Goal: Navigation & Orientation: Find specific page/section

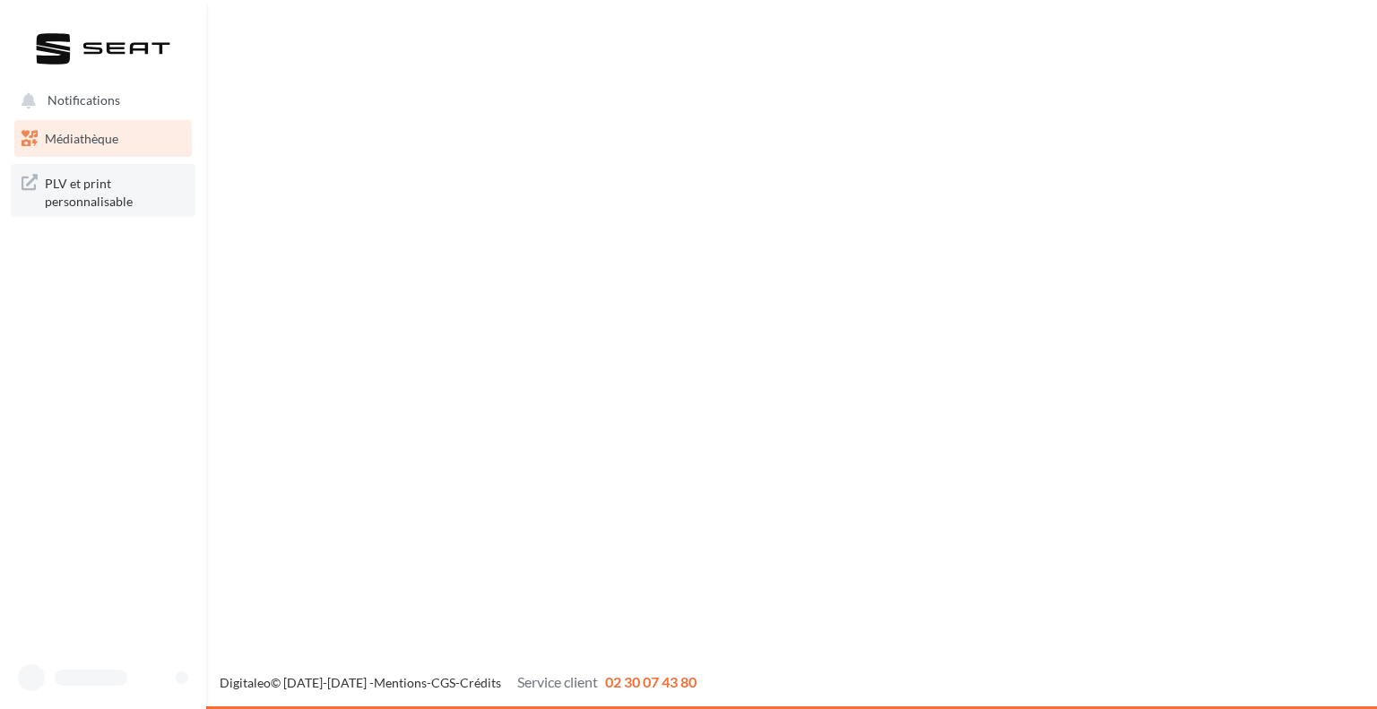
click at [99, 179] on span "PLV et print personnalisable" at bounding box center [115, 190] width 140 height 39
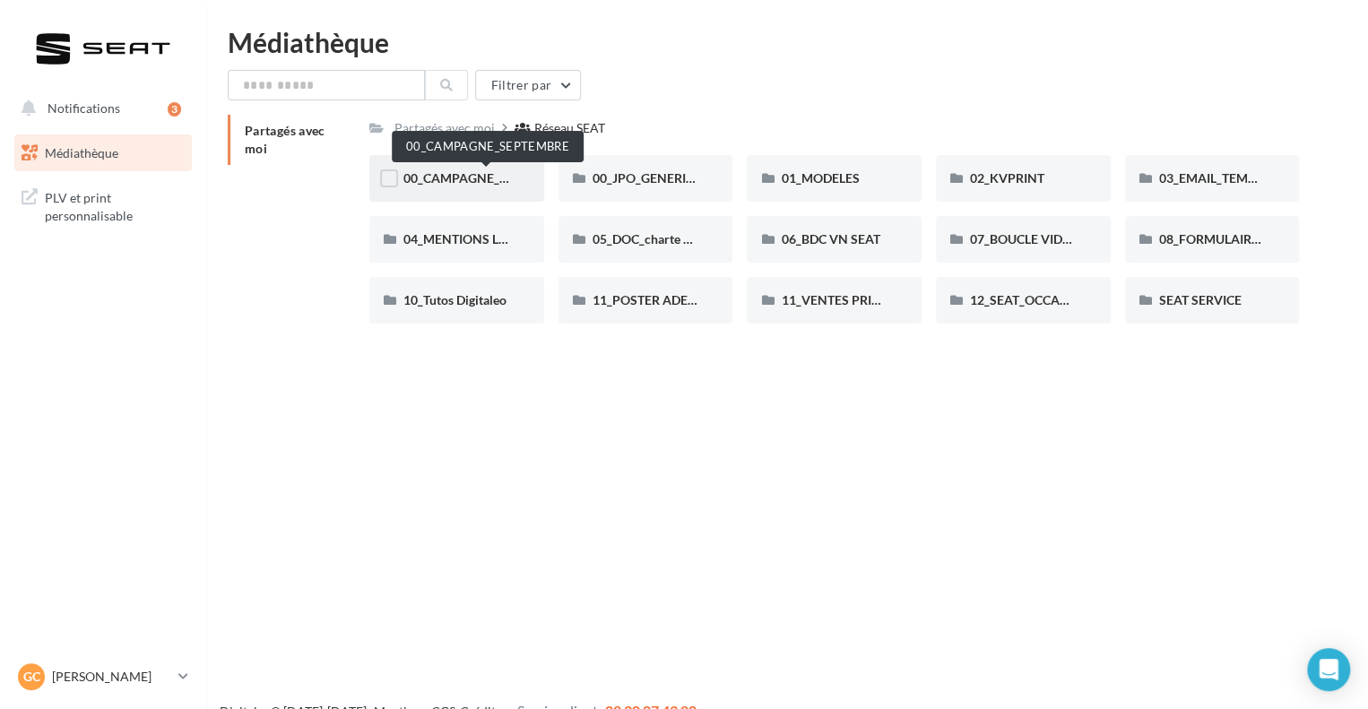
click at [469, 181] on span "00_CAMPAGNE_SEPTEMBRE" at bounding box center [487, 177] width 168 height 15
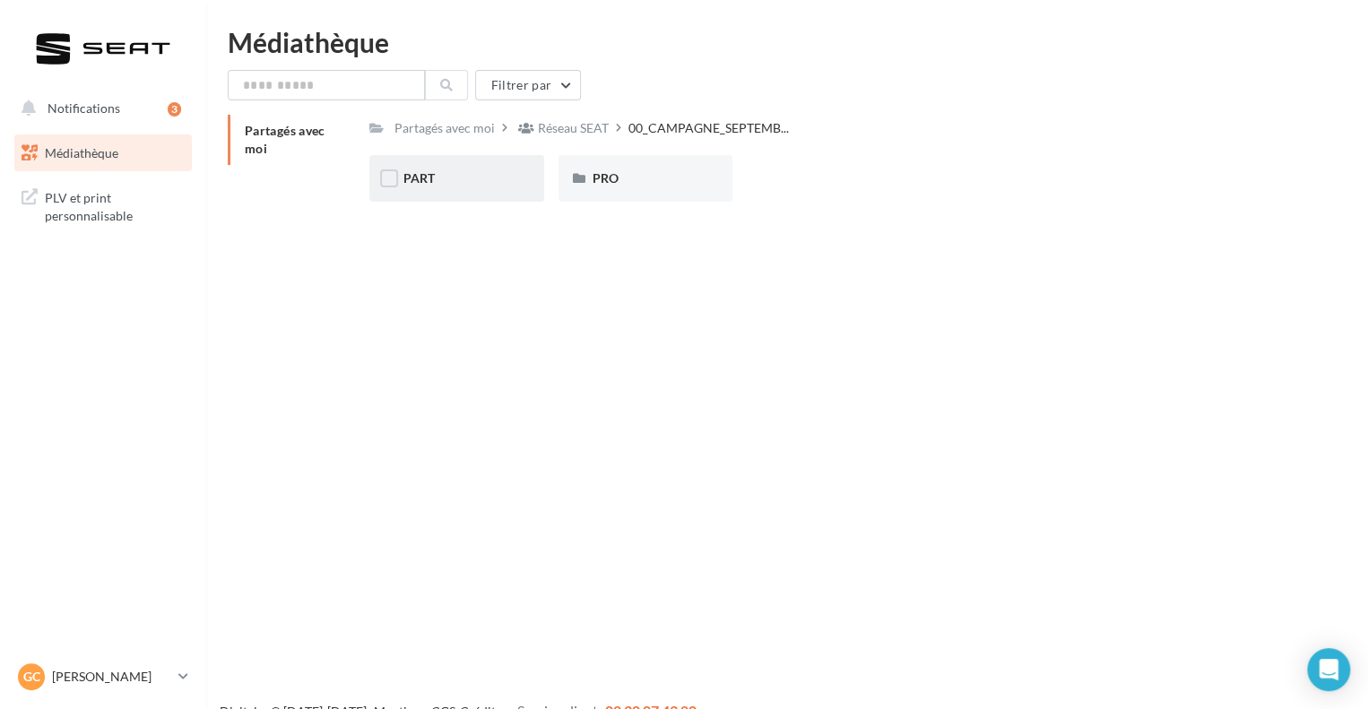
click at [451, 191] on div "PART" at bounding box center [456, 178] width 175 height 47
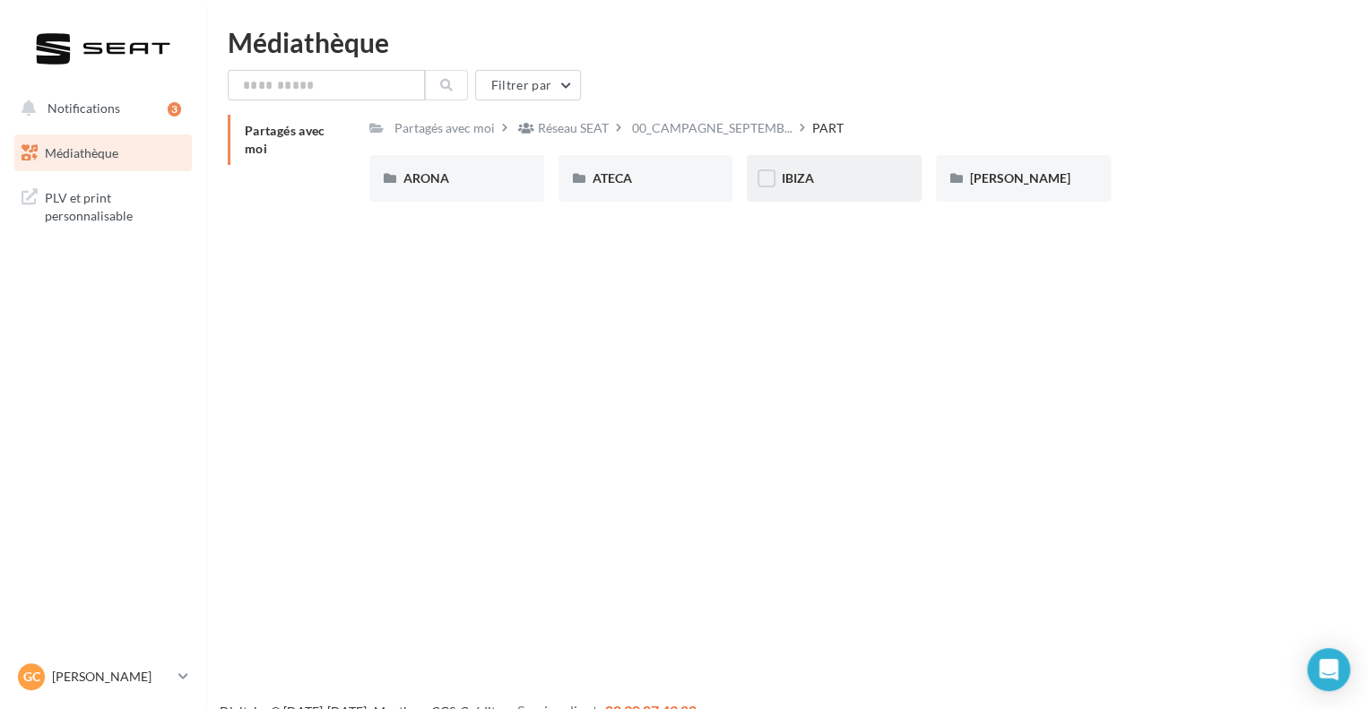
click at [877, 163] on div "IBIZA" at bounding box center [834, 178] width 175 height 47
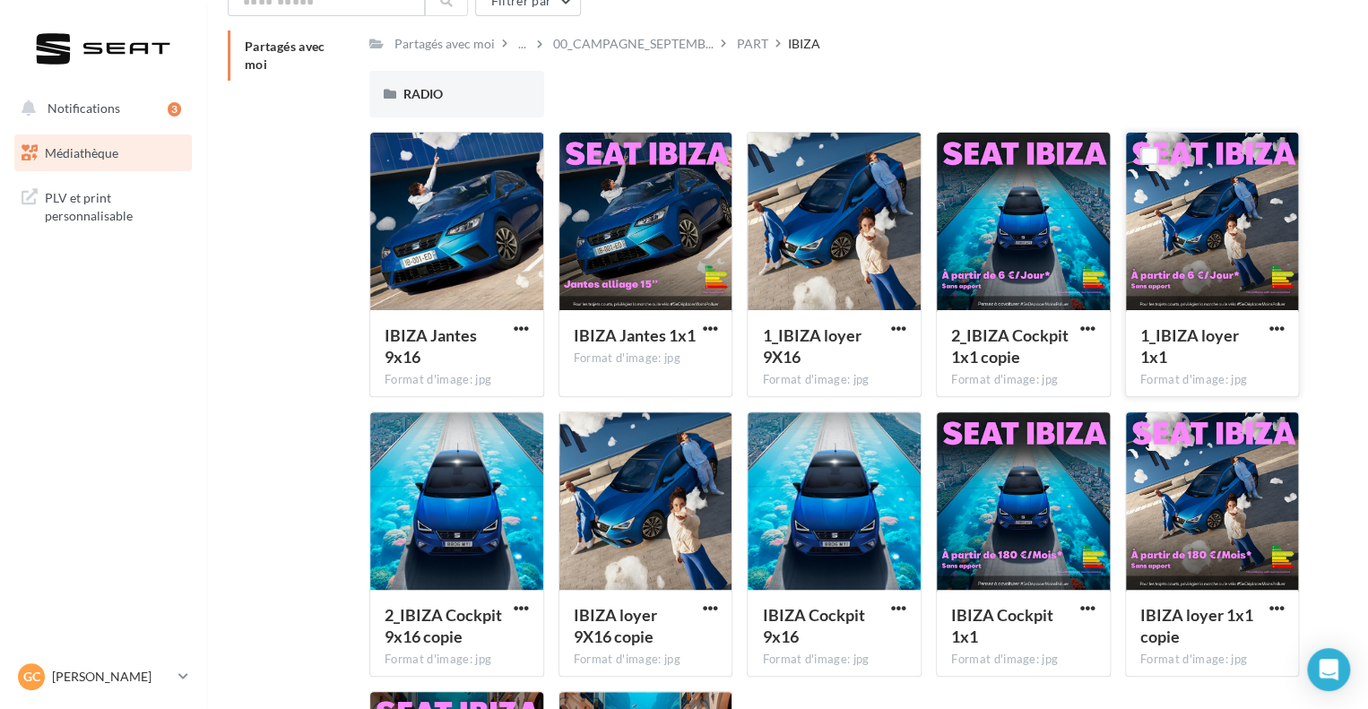
scroll to position [85, 0]
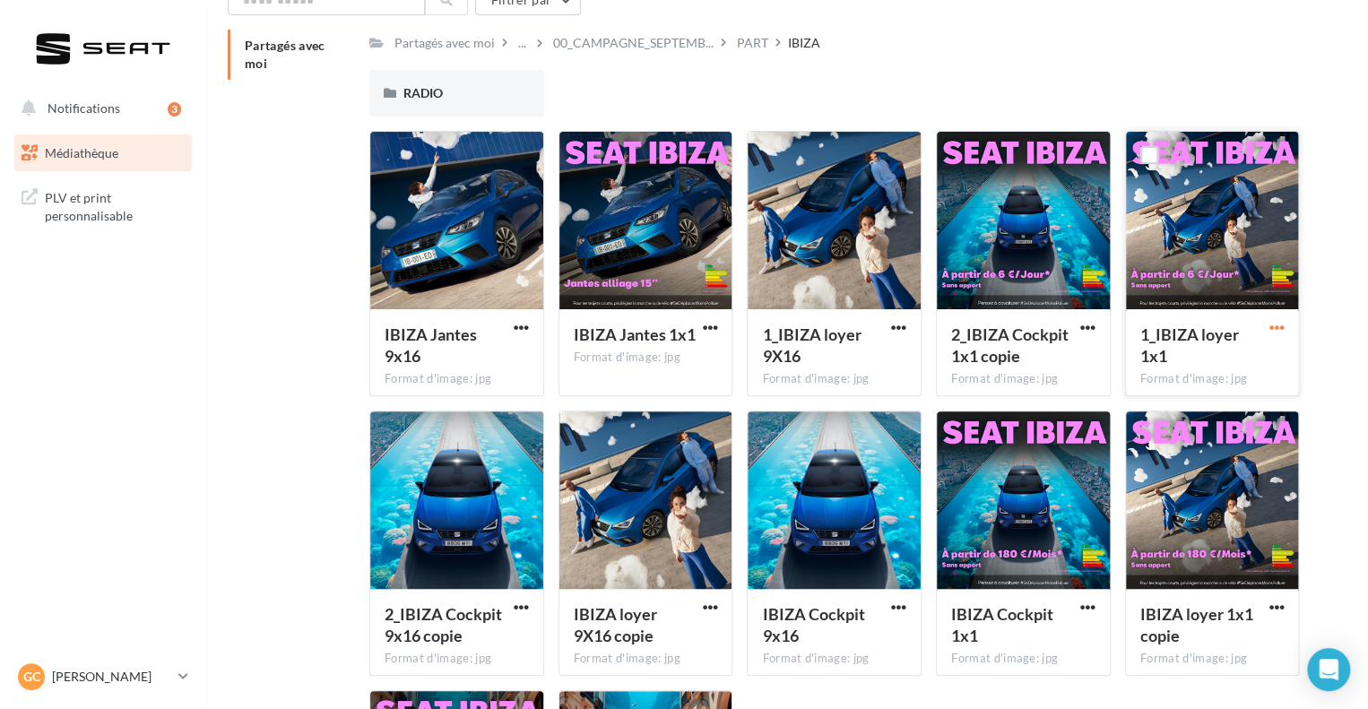
click at [1280, 323] on span "button" at bounding box center [1275, 327] width 15 height 15
click at [298, 295] on div "Partagés avec moi Partagés avec moi ... 00_CAMPAGNE_SEPTEMB... PART IBIZA Rs Pa…" at bounding box center [794, 500] width 1133 height 940
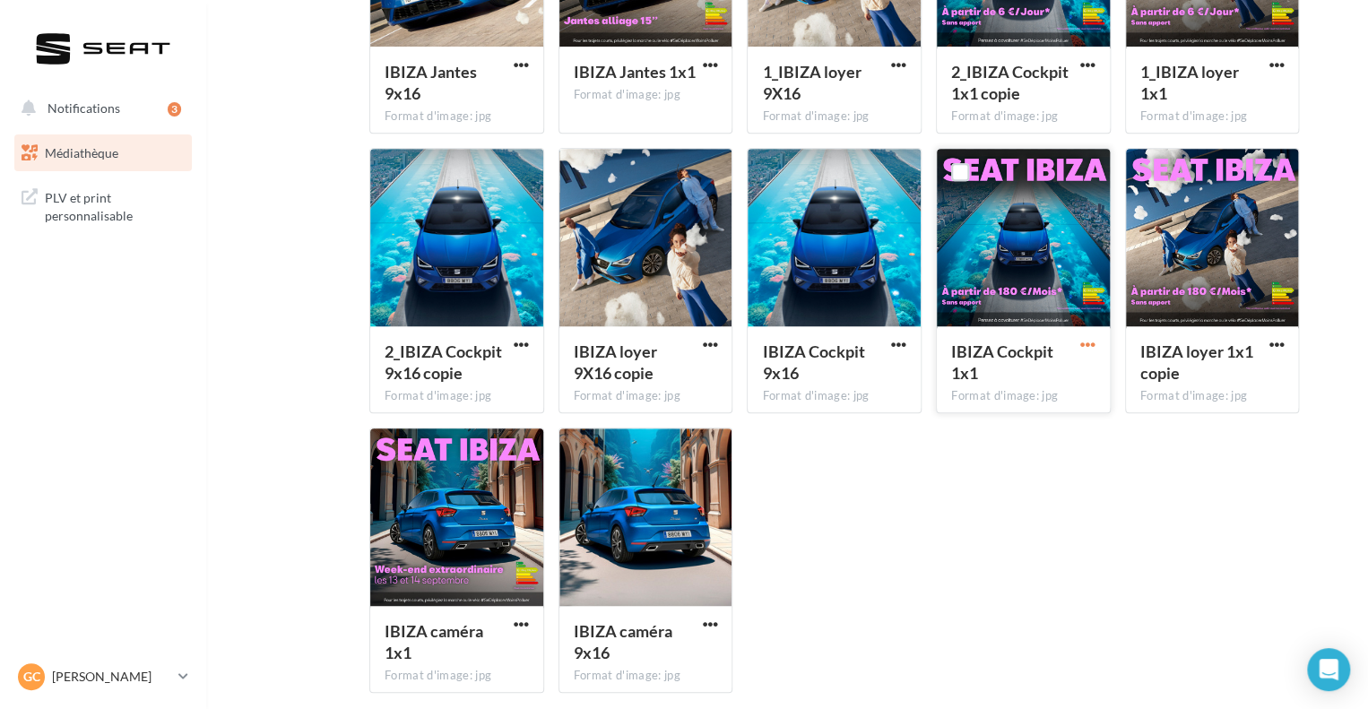
scroll to position [0, 0]
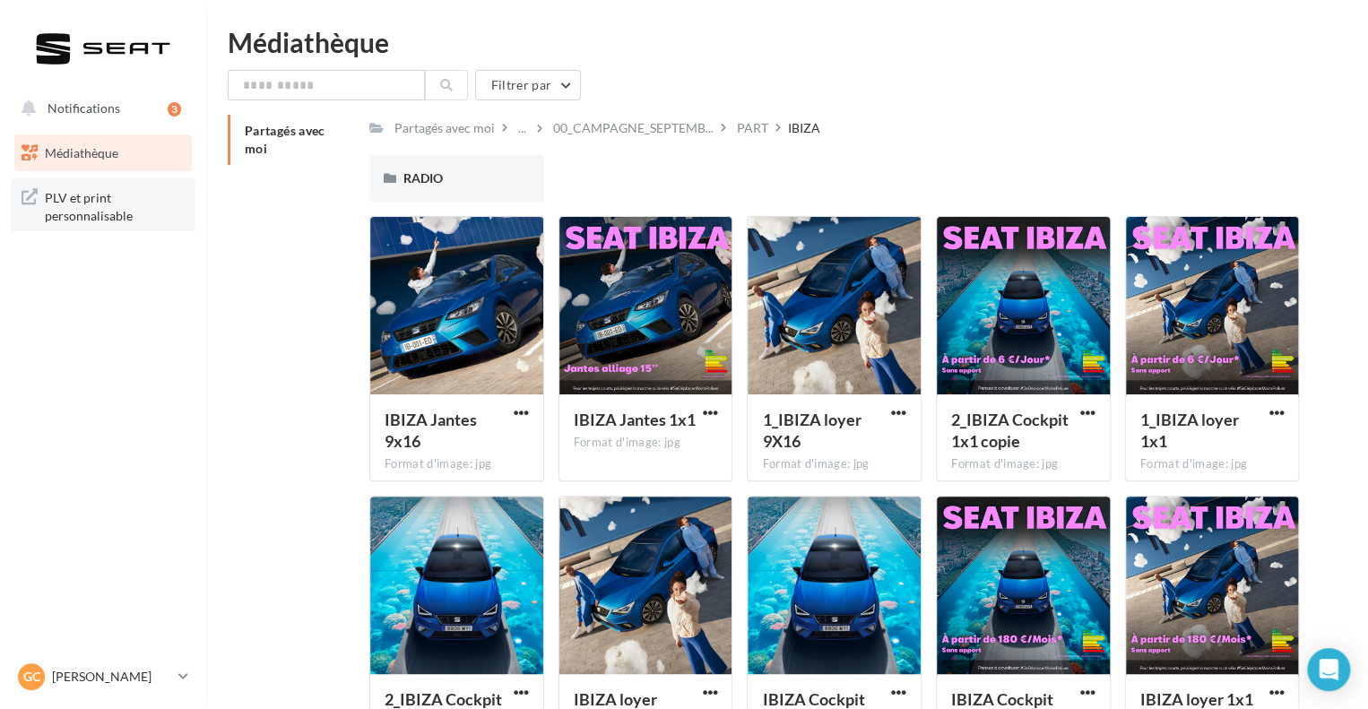
click at [93, 209] on span "PLV et print personnalisable" at bounding box center [115, 205] width 140 height 39
